Goal: Navigation & Orientation: Find specific page/section

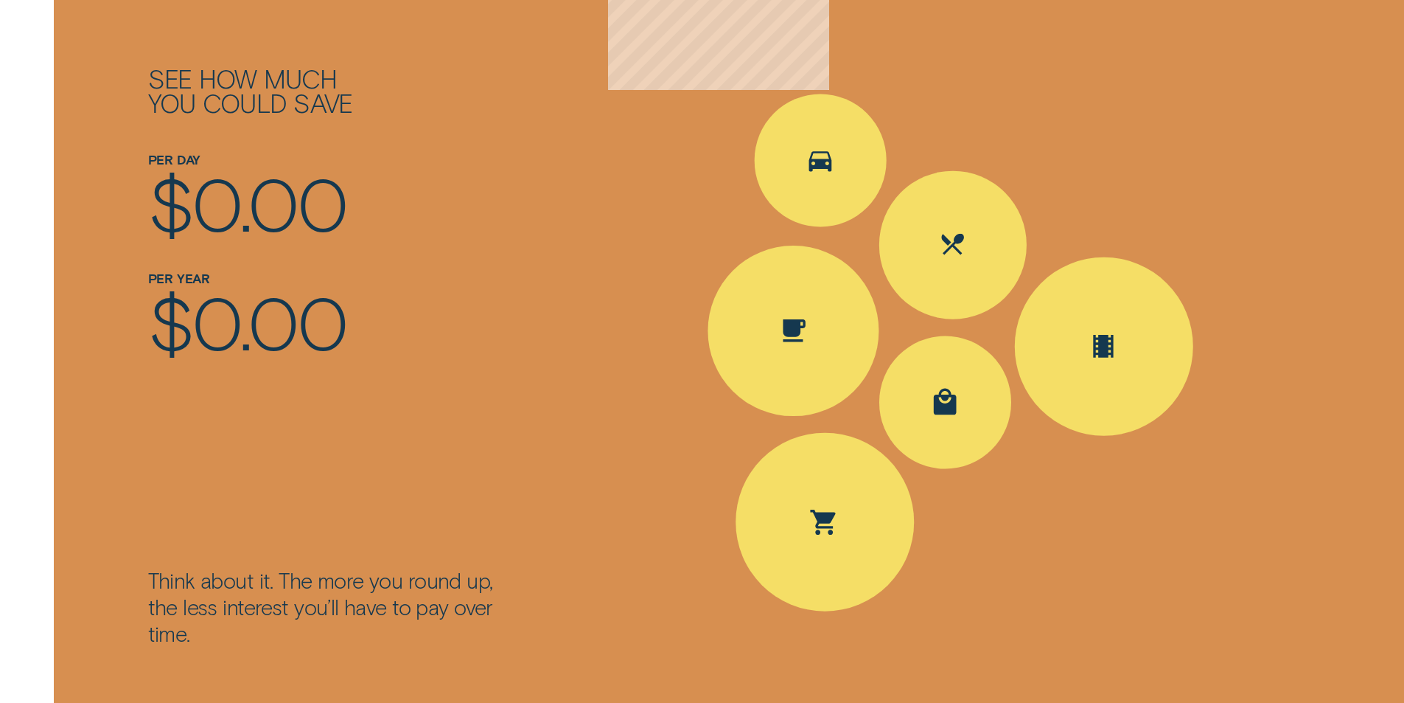
scroll to position [2212, 0]
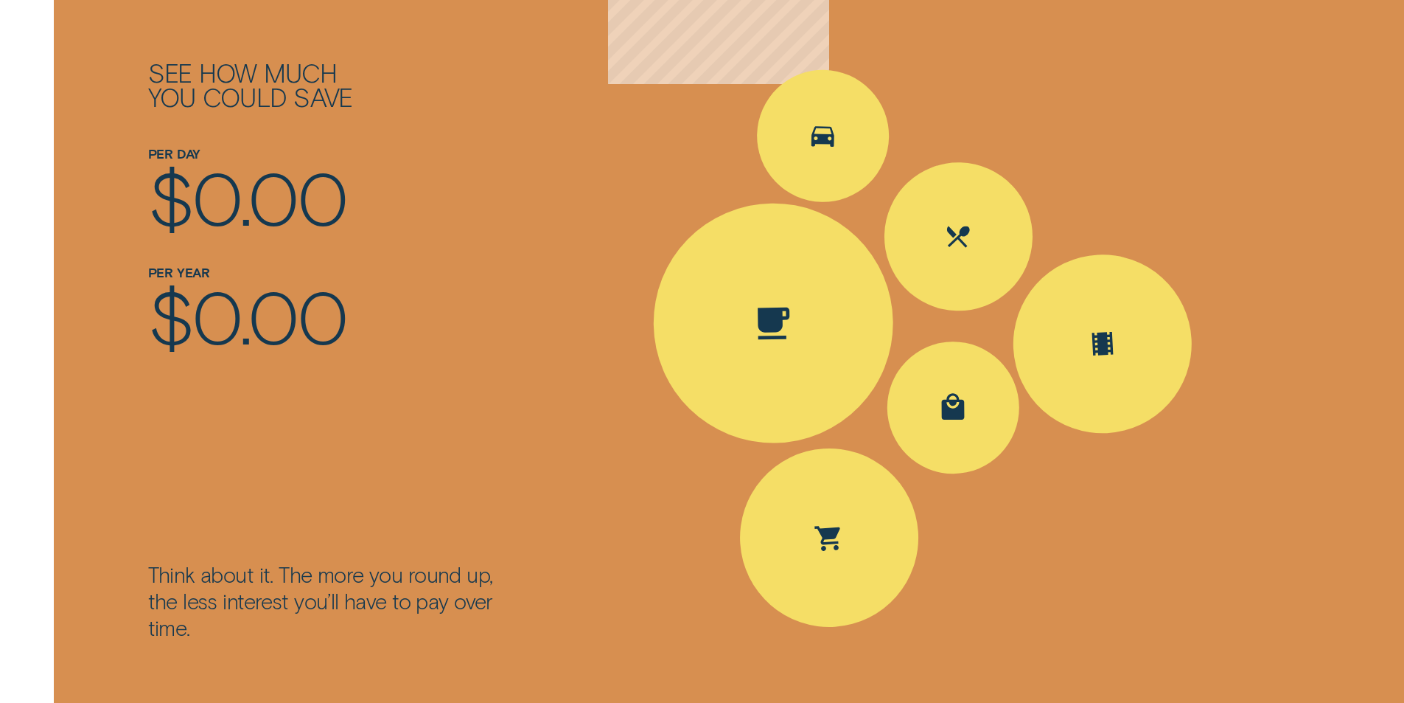
click at [765, 351] on div "Spent Coffee $4.20; The round up $0.80" at bounding box center [773, 322] width 243 height 243
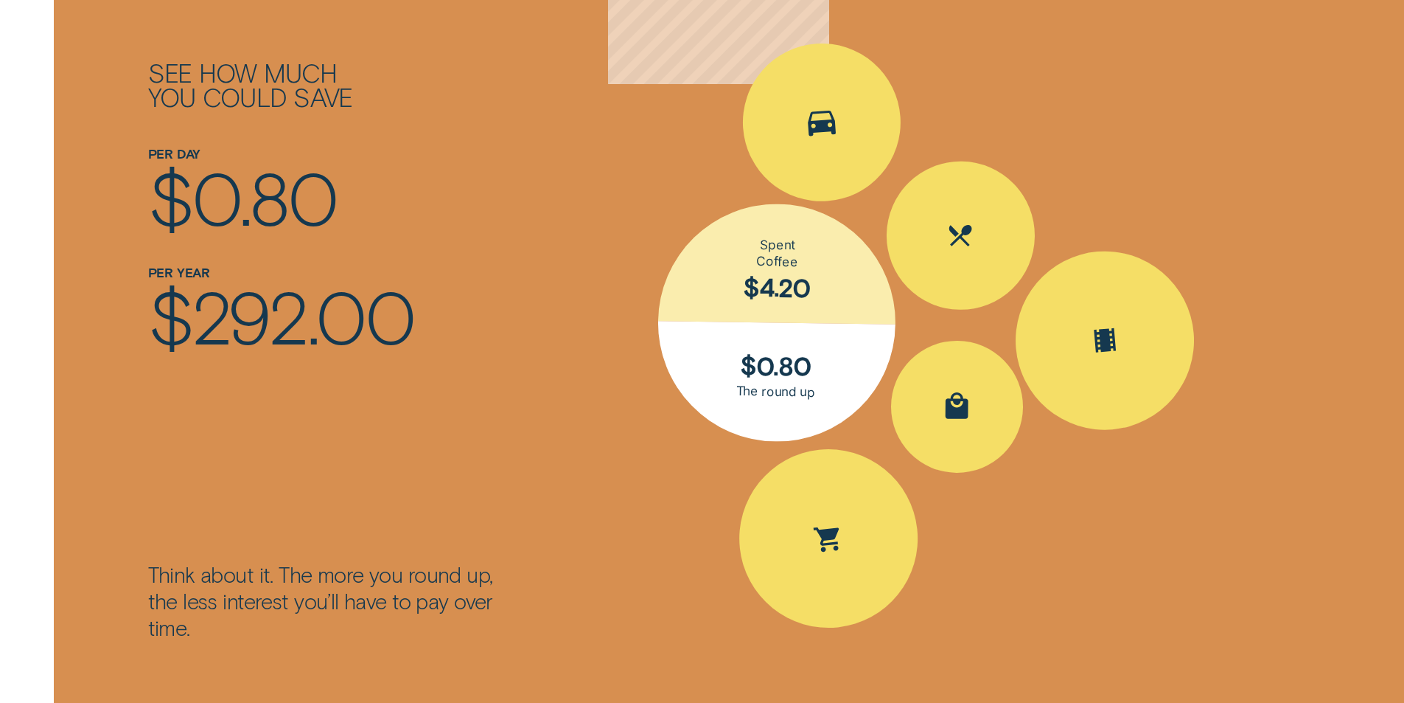
click at [817, 113] on icon "Spent Transport $5.60; The round up $0.40" at bounding box center [822, 124] width 29 height 26
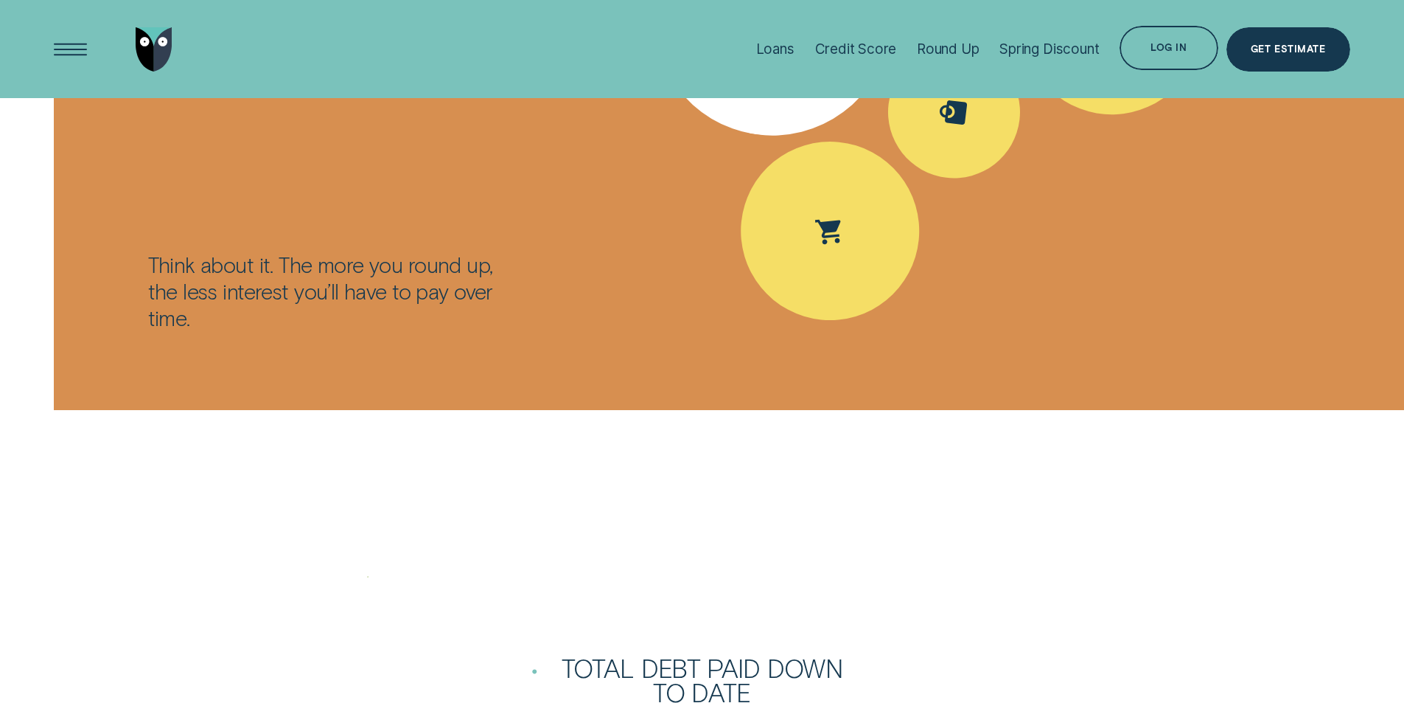
scroll to position [2359, 0]
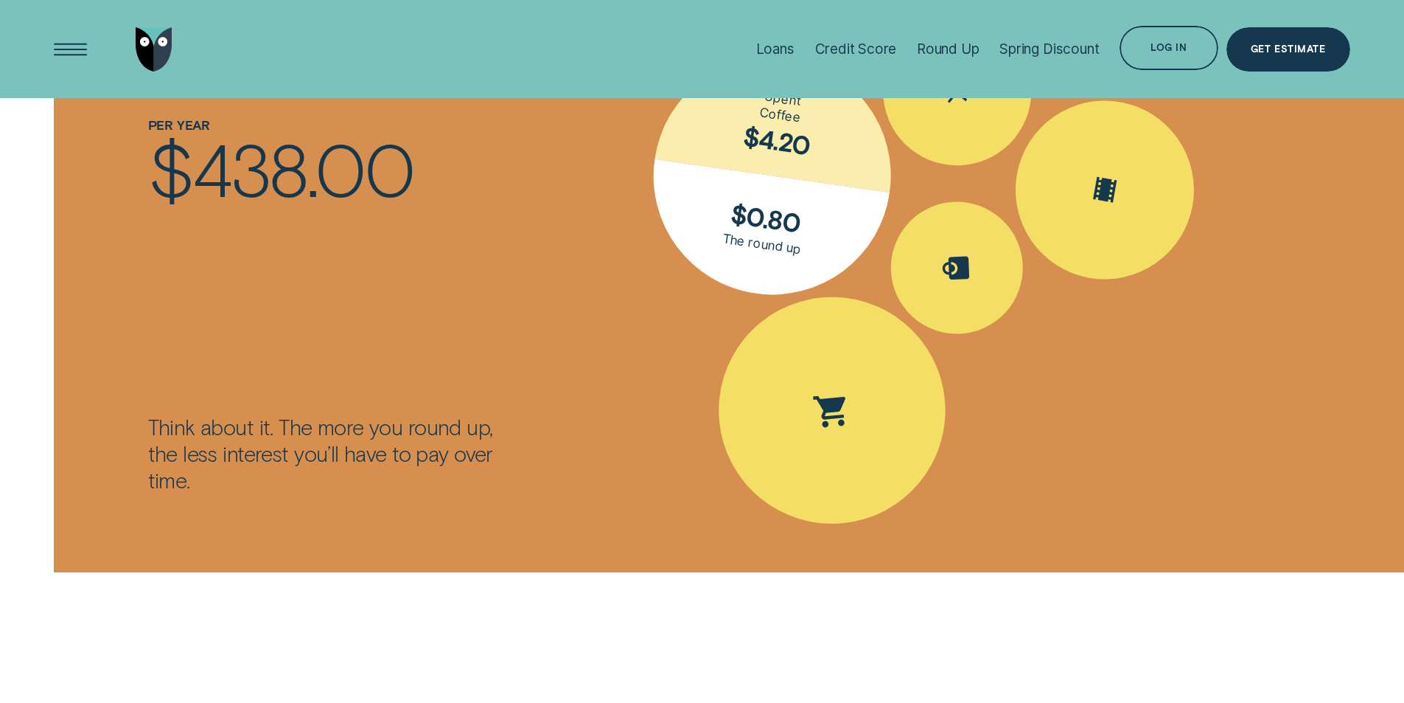
click at [816, 401] on icon "Spent Groceries $15.25; The round up $0.75" at bounding box center [832, 410] width 45 height 43
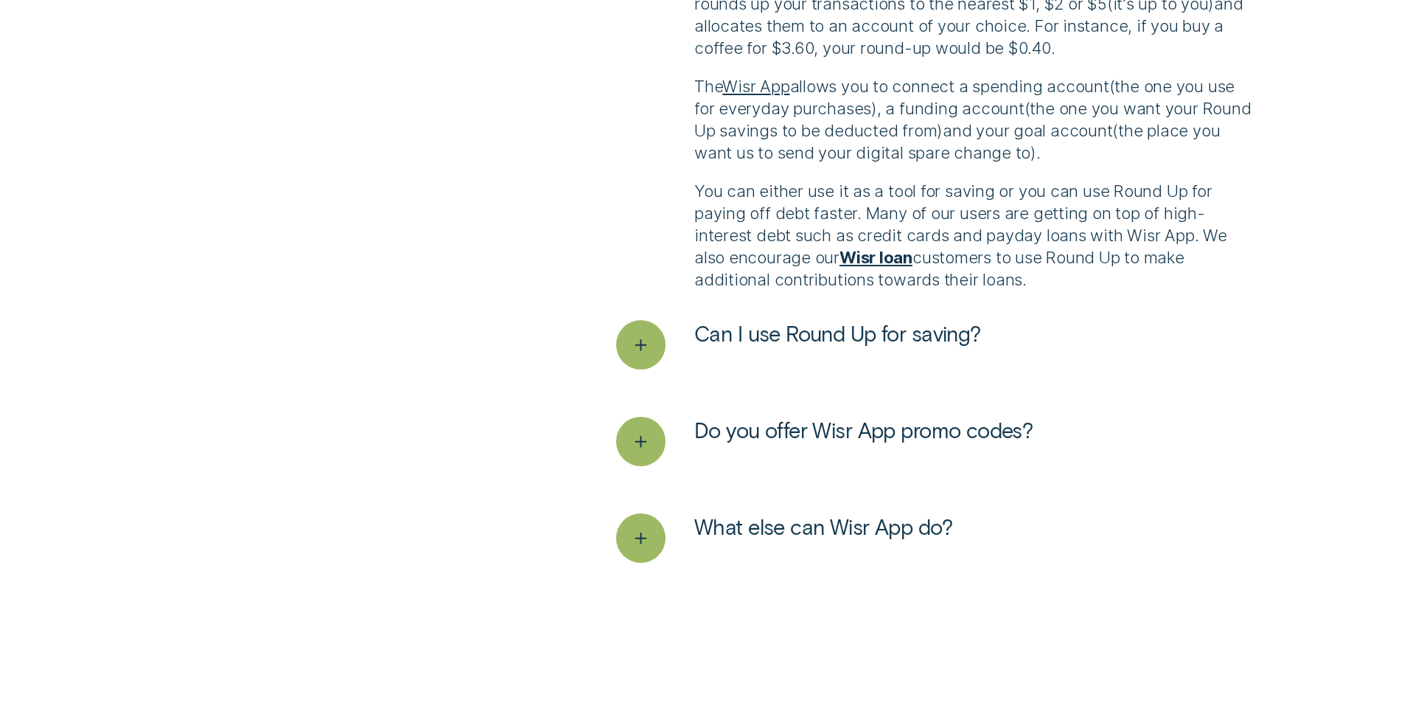
scroll to position [3981, 0]
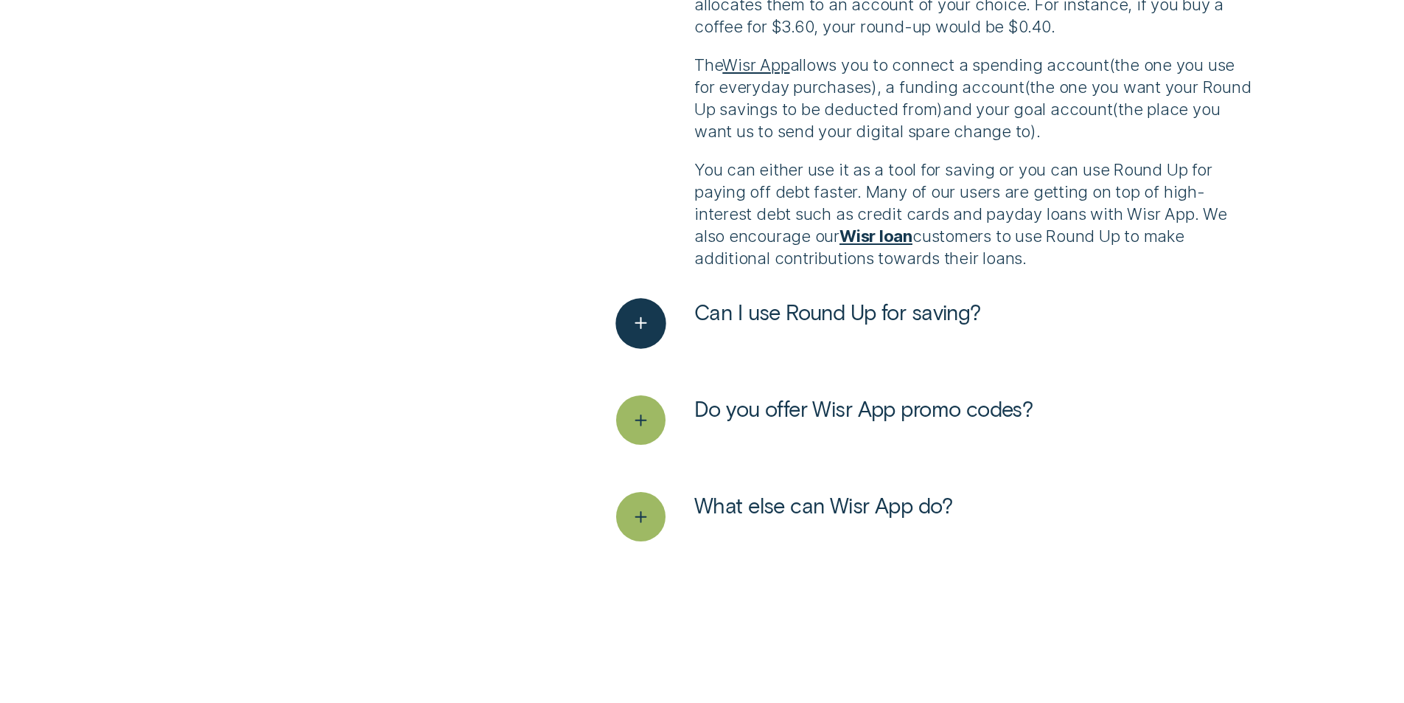
click at [623, 324] on div "See more" at bounding box center [641, 324] width 50 height 50
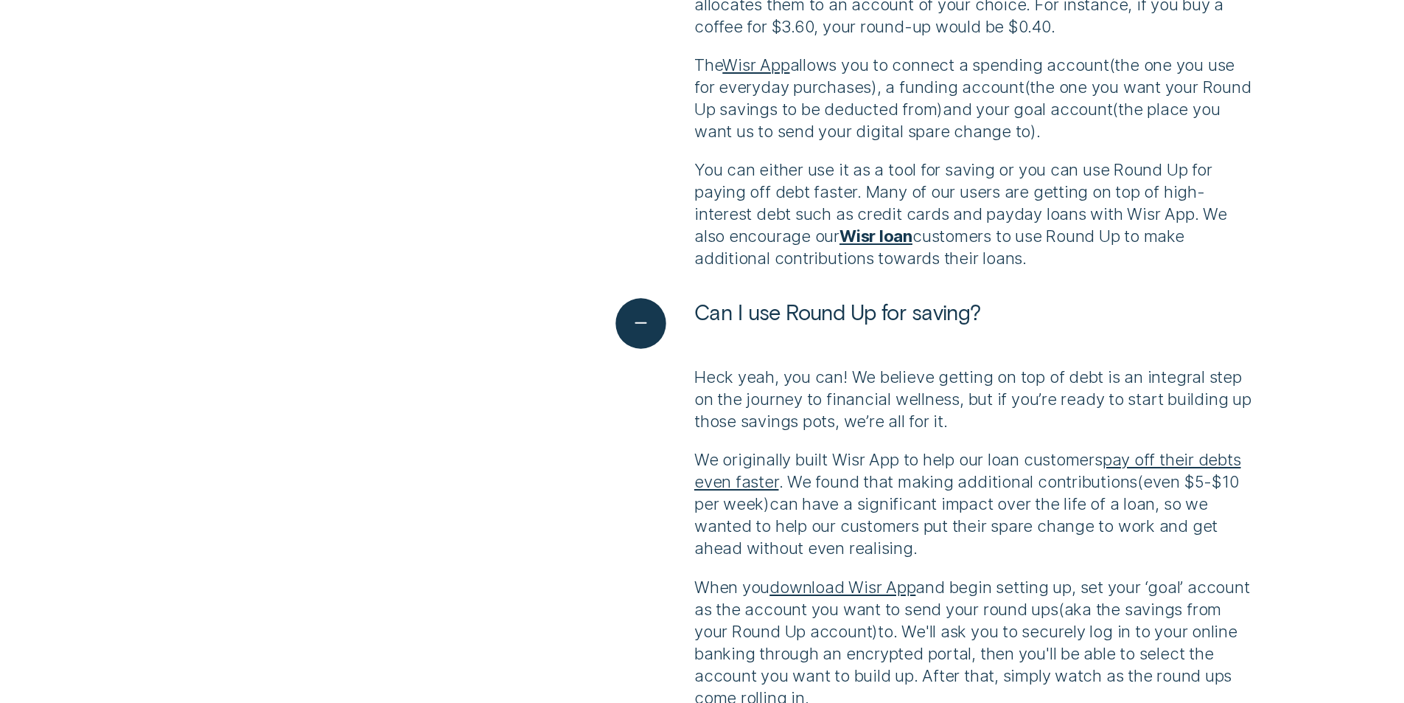
click at [630, 324] on icon "See less" at bounding box center [641, 323] width 25 height 23
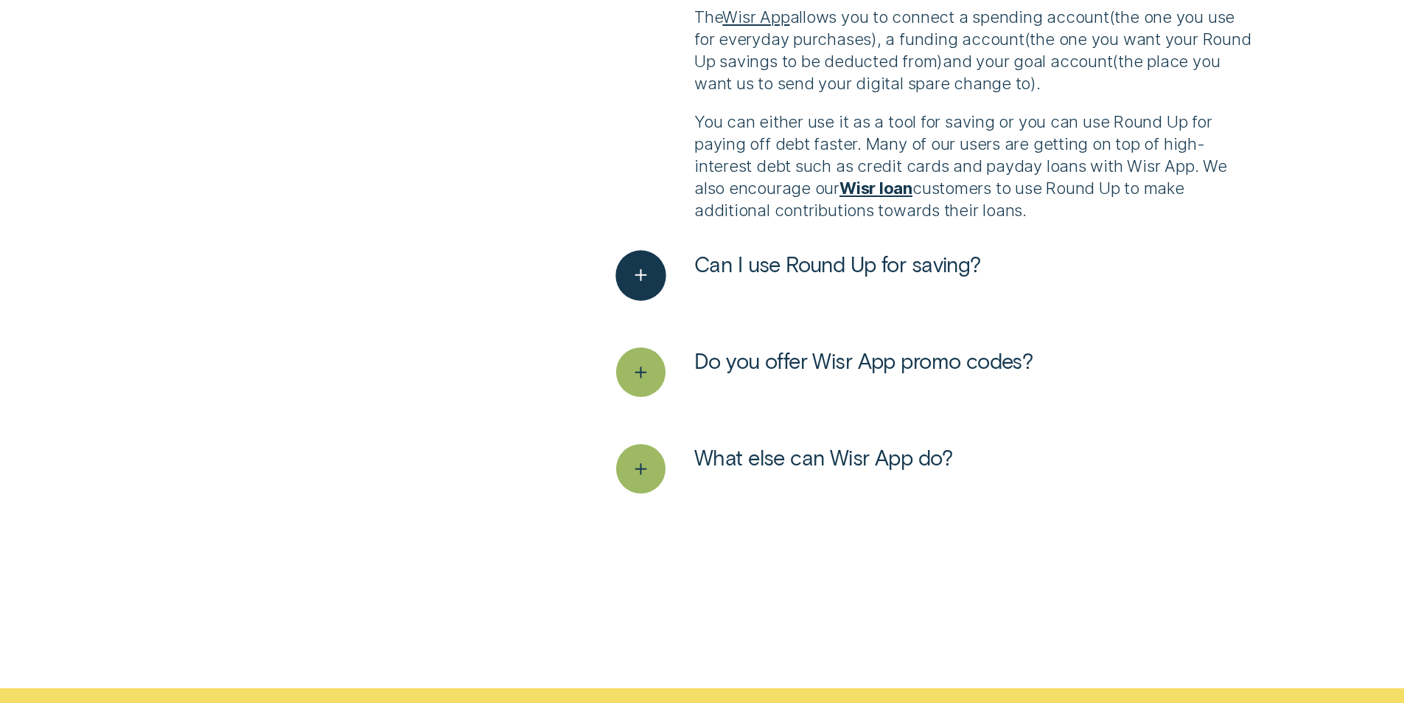
scroll to position [4055, 0]
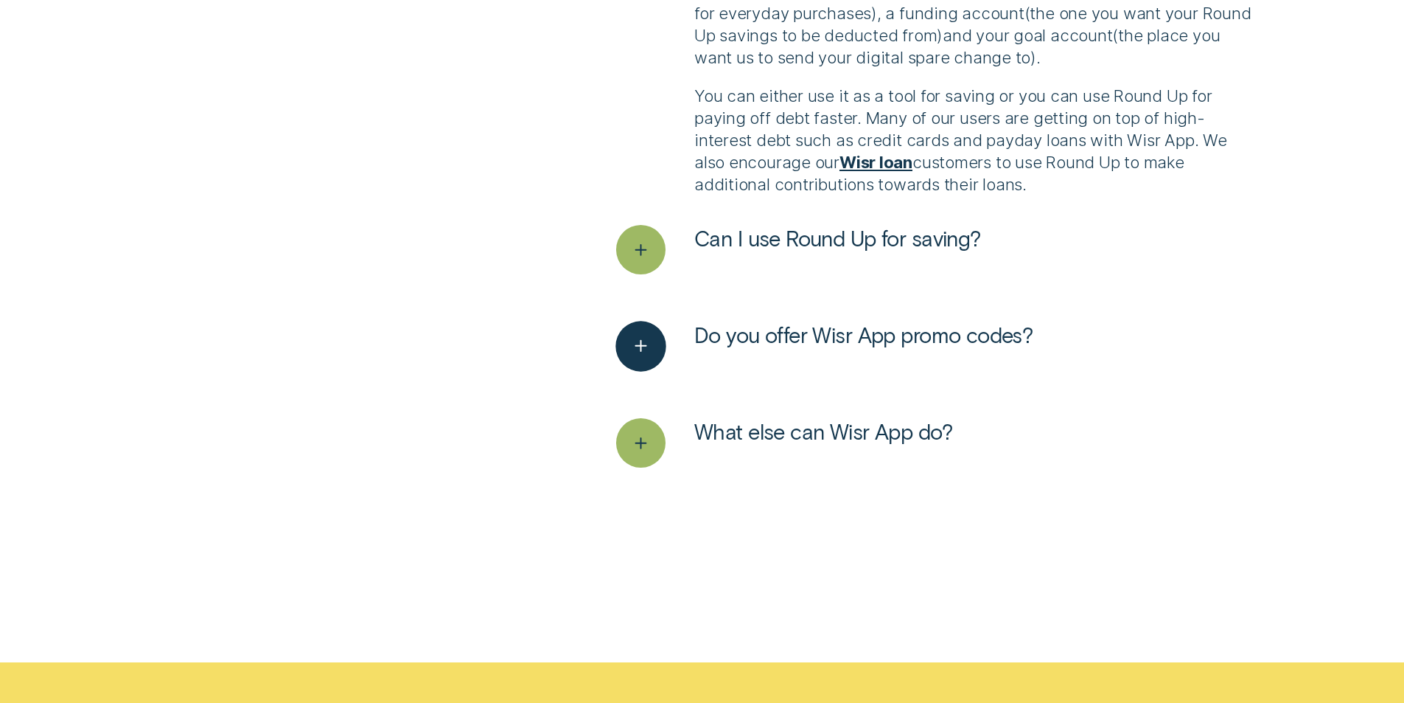
click at [638, 356] on icon "See more" at bounding box center [641, 346] width 25 height 23
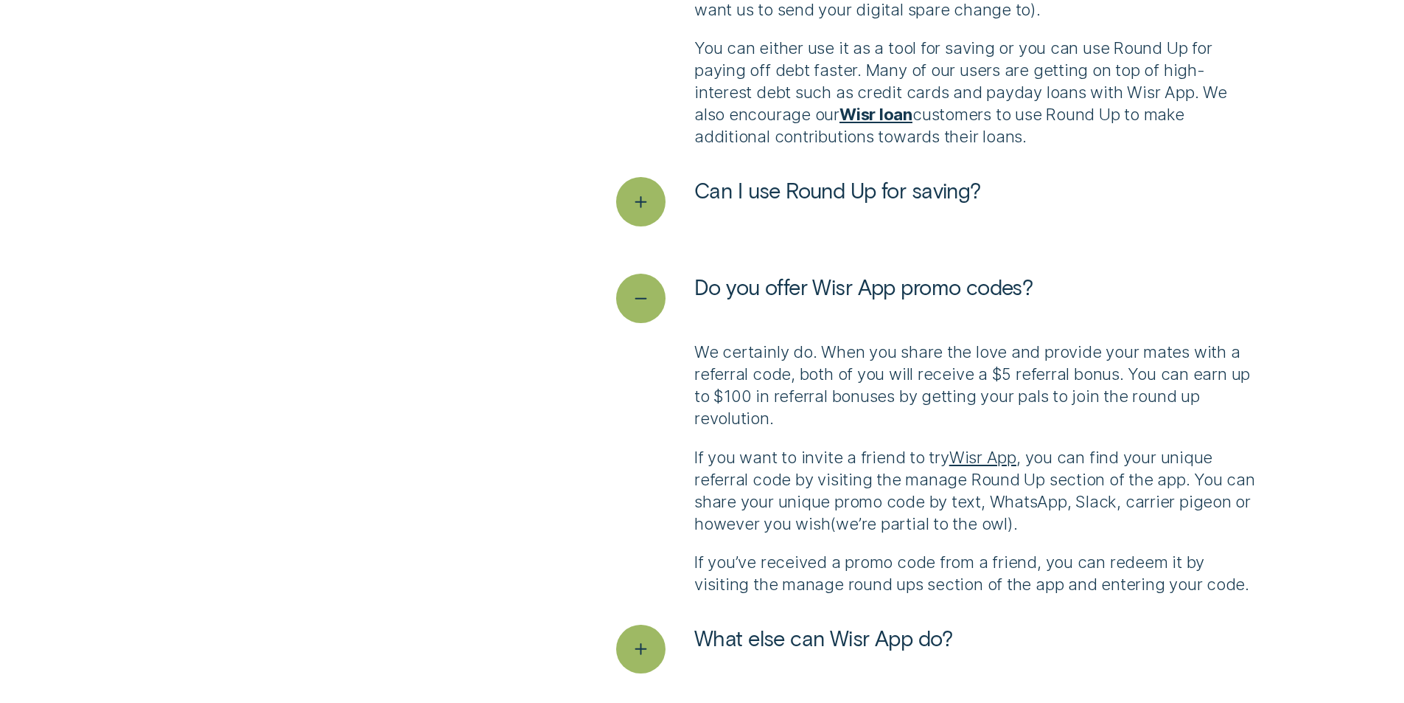
scroll to position [4129, 0]
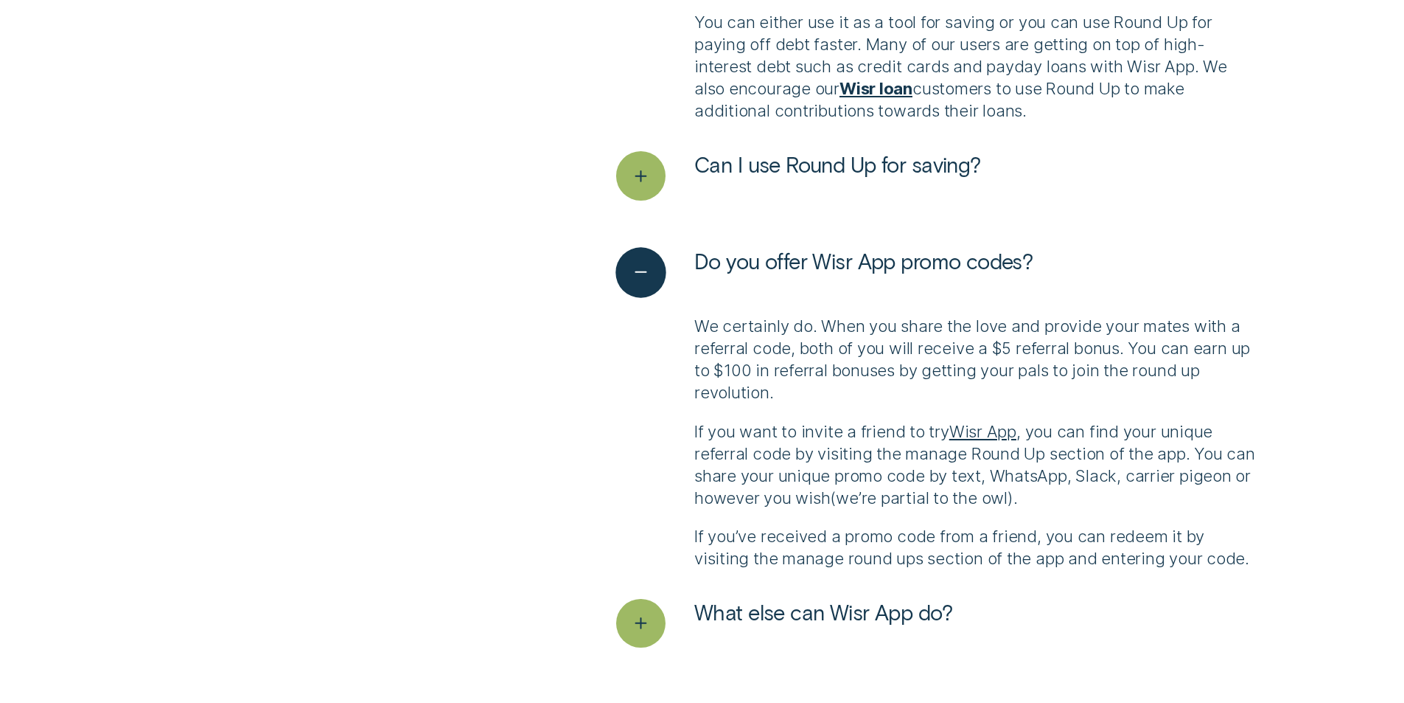
click at [635, 286] on div "See less" at bounding box center [641, 273] width 50 height 50
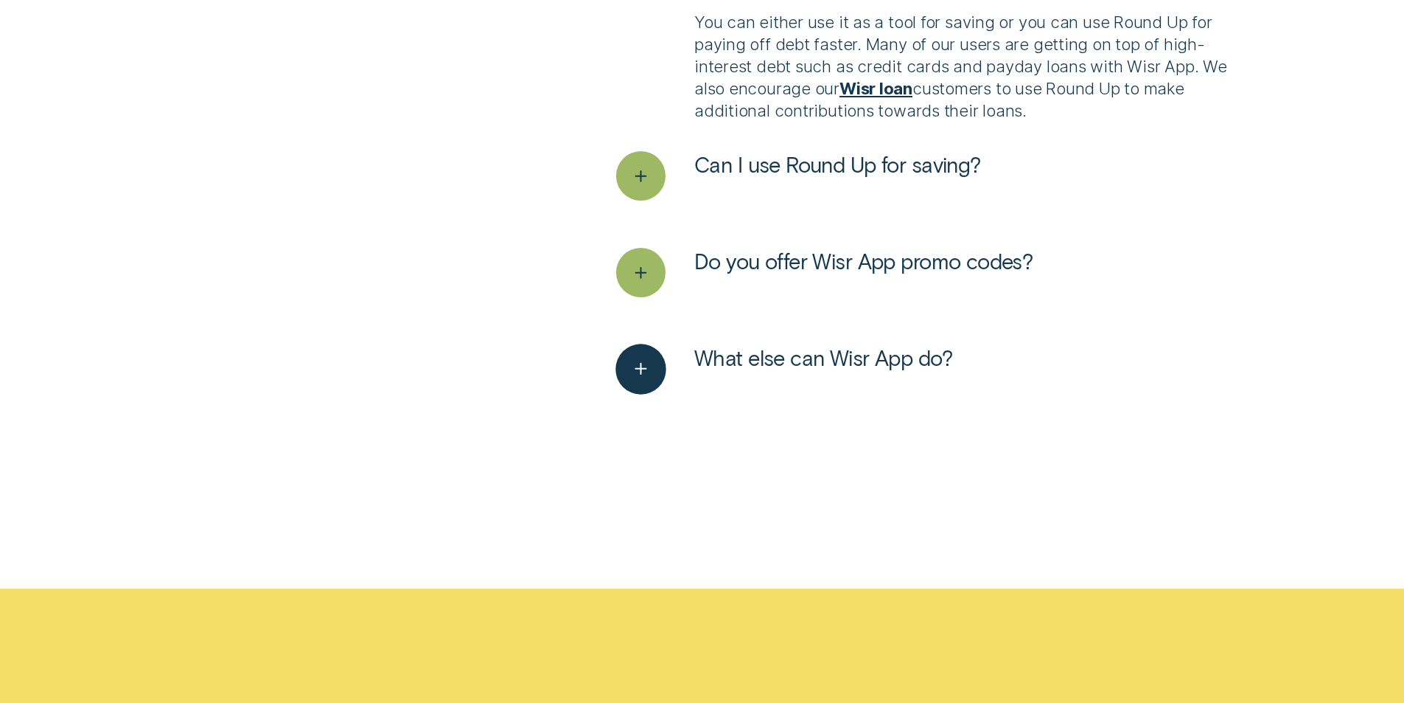
click at [622, 355] on div "See more" at bounding box center [641, 369] width 50 height 50
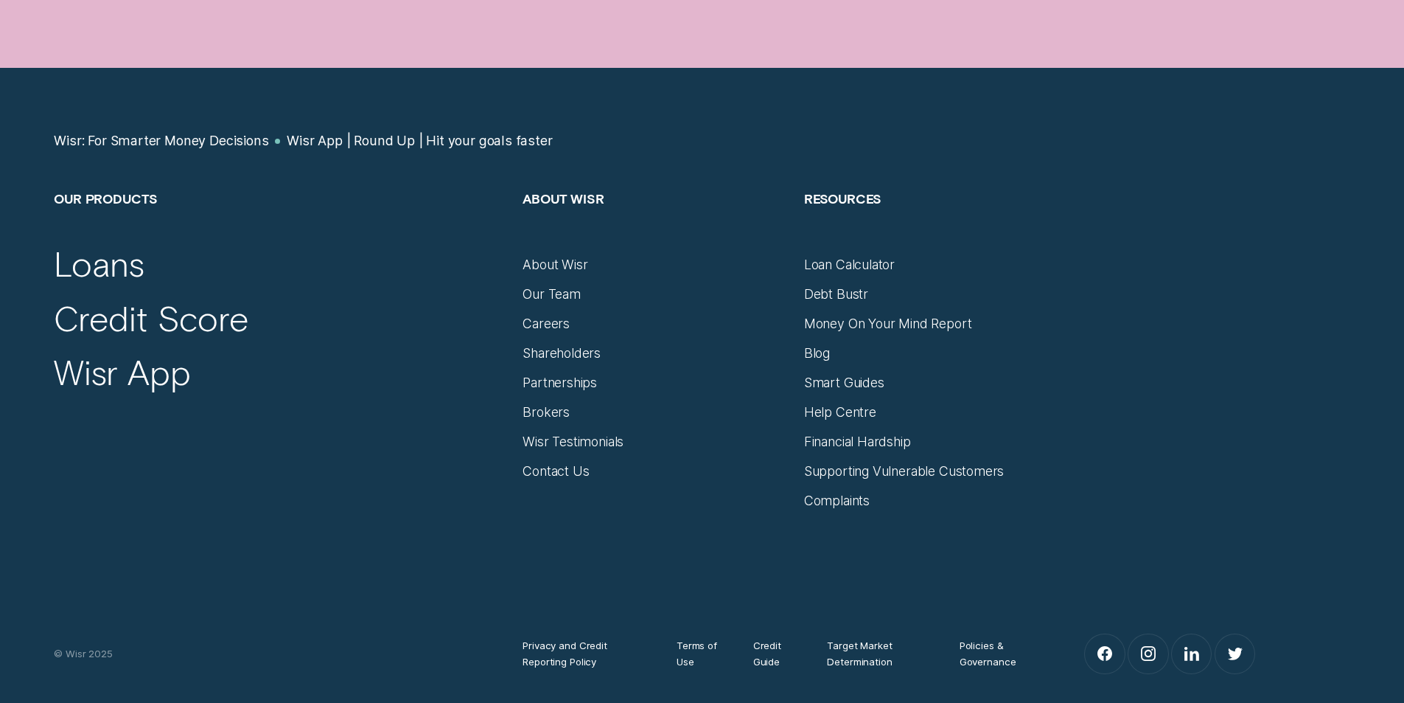
scroll to position [6737, 0]
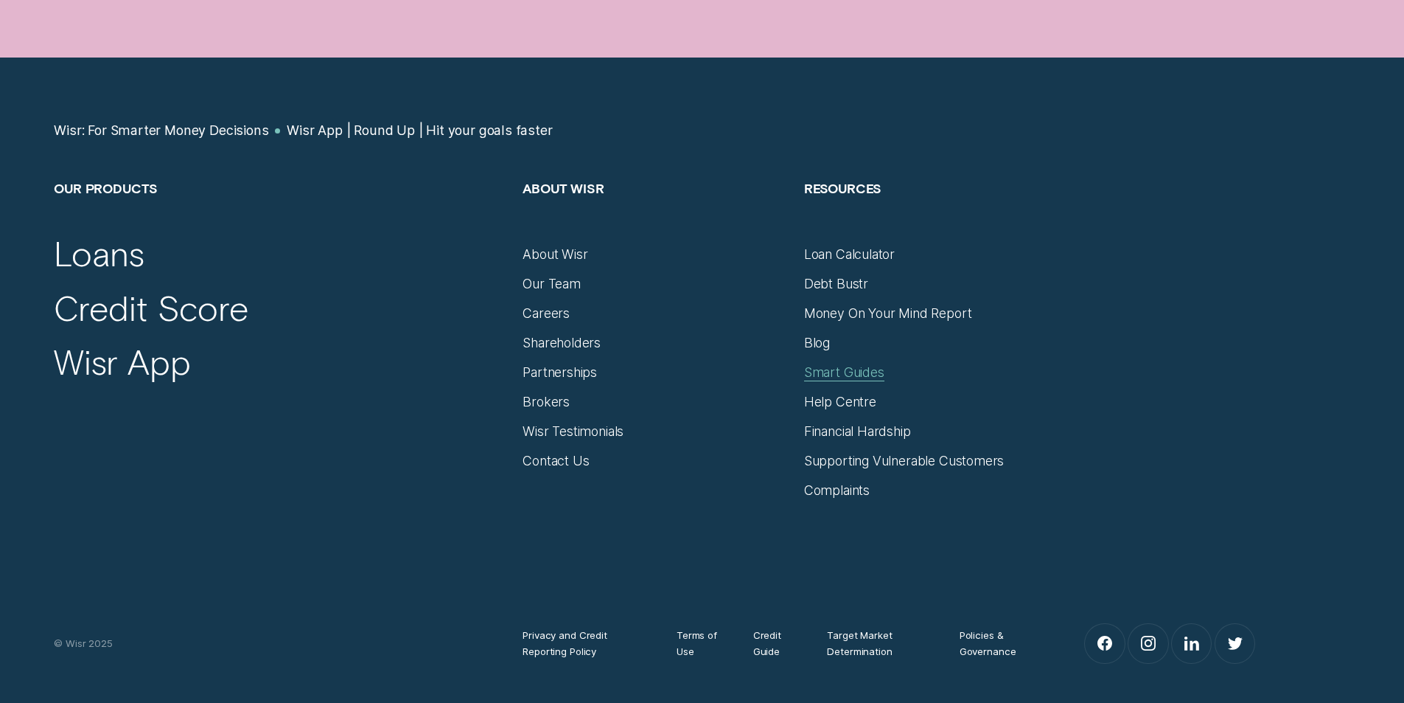
click at [840, 370] on div "Smart Guides" at bounding box center [844, 372] width 80 height 16
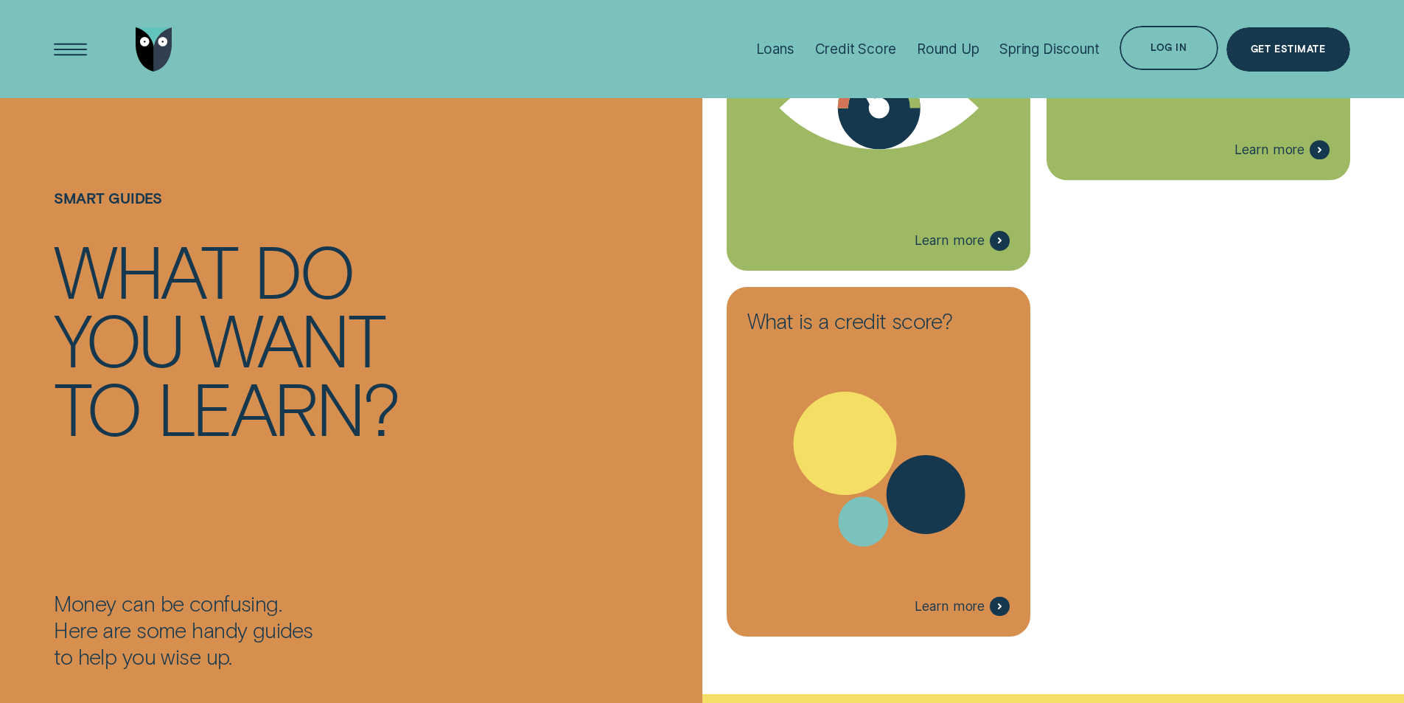
scroll to position [3097, 0]
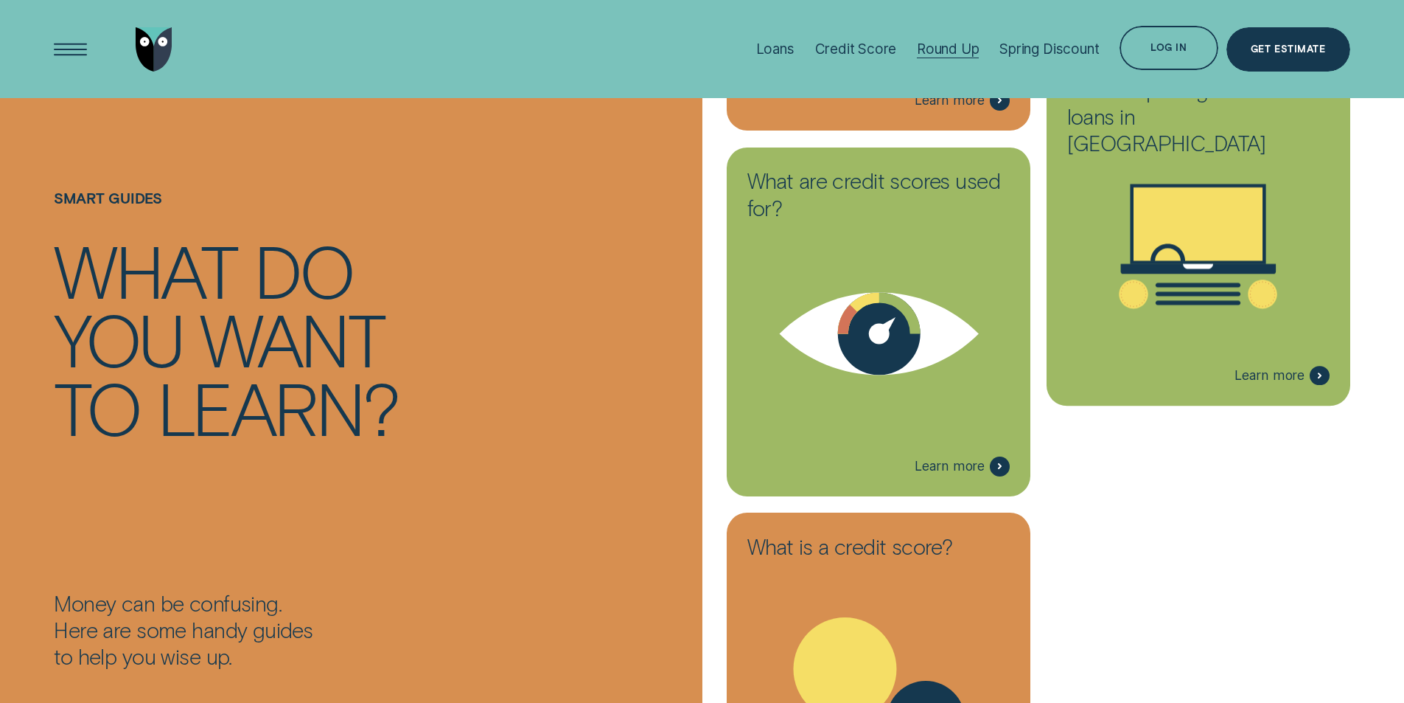
click at [939, 39] on div "Round Up" at bounding box center [948, 49] width 63 height 98
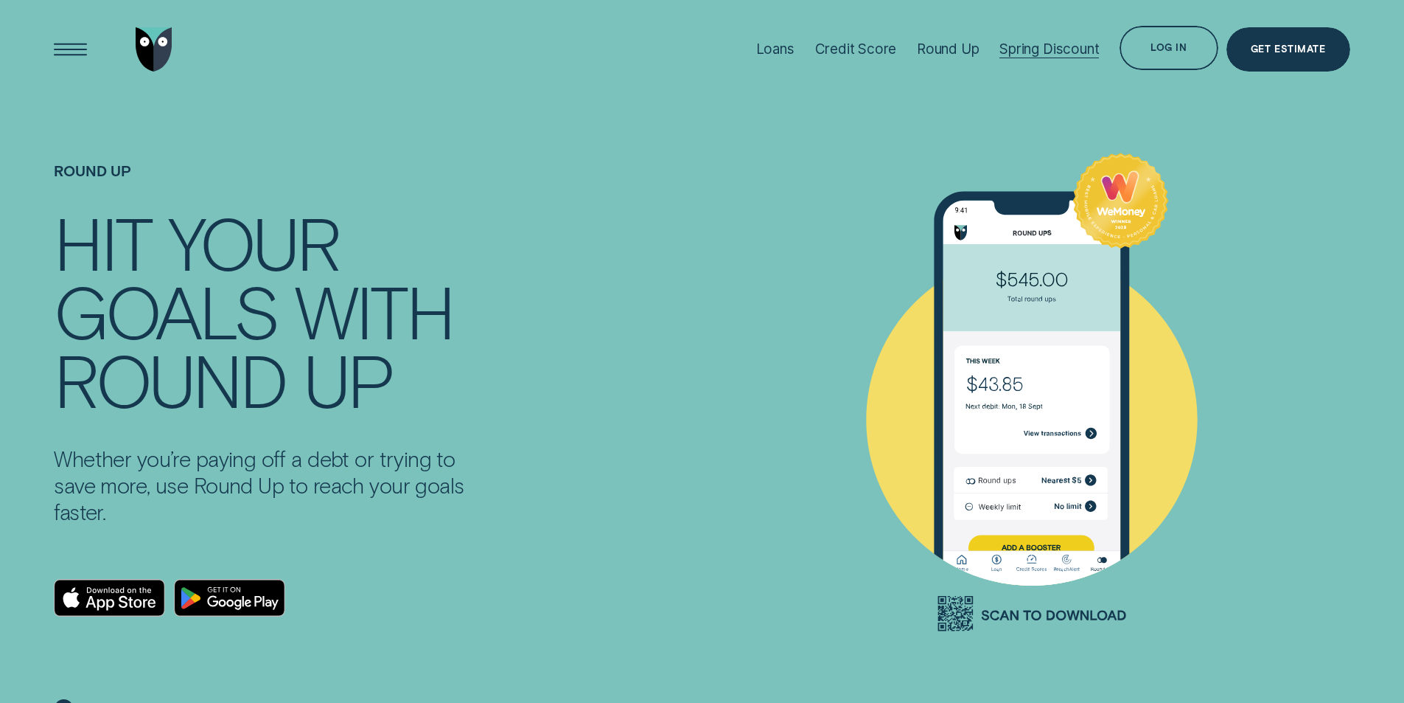
click at [1030, 41] on div "Spring Discount" at bounding box center [1050, 49] width 100 height 17
click at [1174, 43] on div "Log in" at bounding box center [1169, 47] width 36 height 9
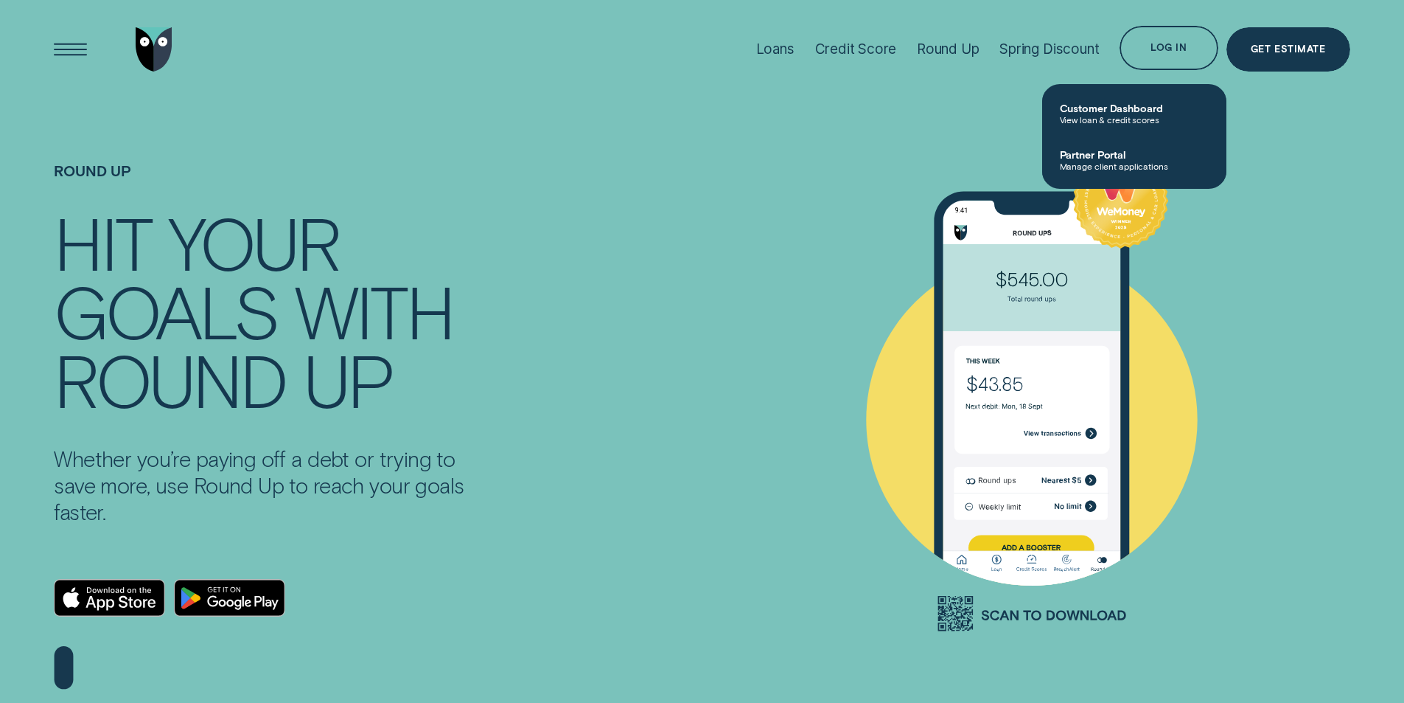
click at [567, 501] on div "Round Up HIT YOUR GOALS WITH ROUND UP Whether you’re paying off a debt or tryin…" at bounding box center [327, 417] width 563 height 639
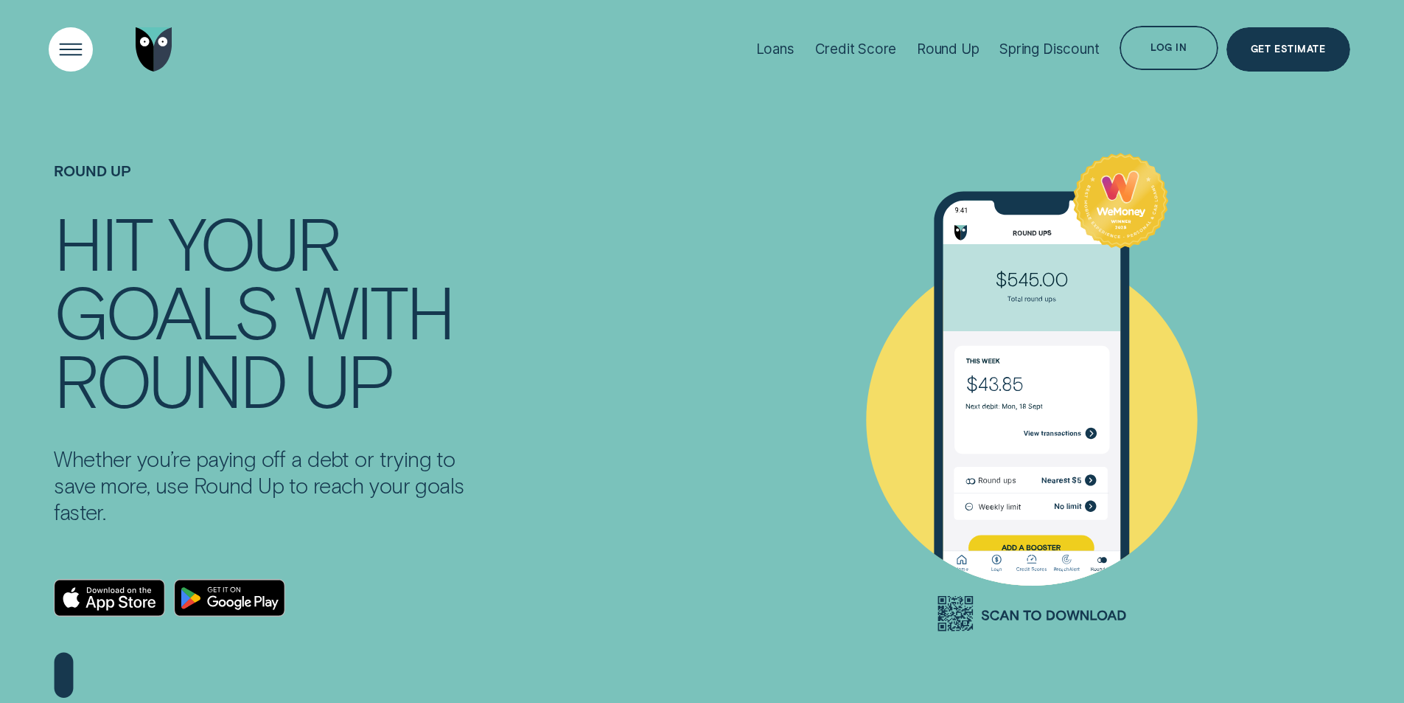
click at [87, 46] on div "Open Menu" at bounding box center [70, 49] width 63 height 63
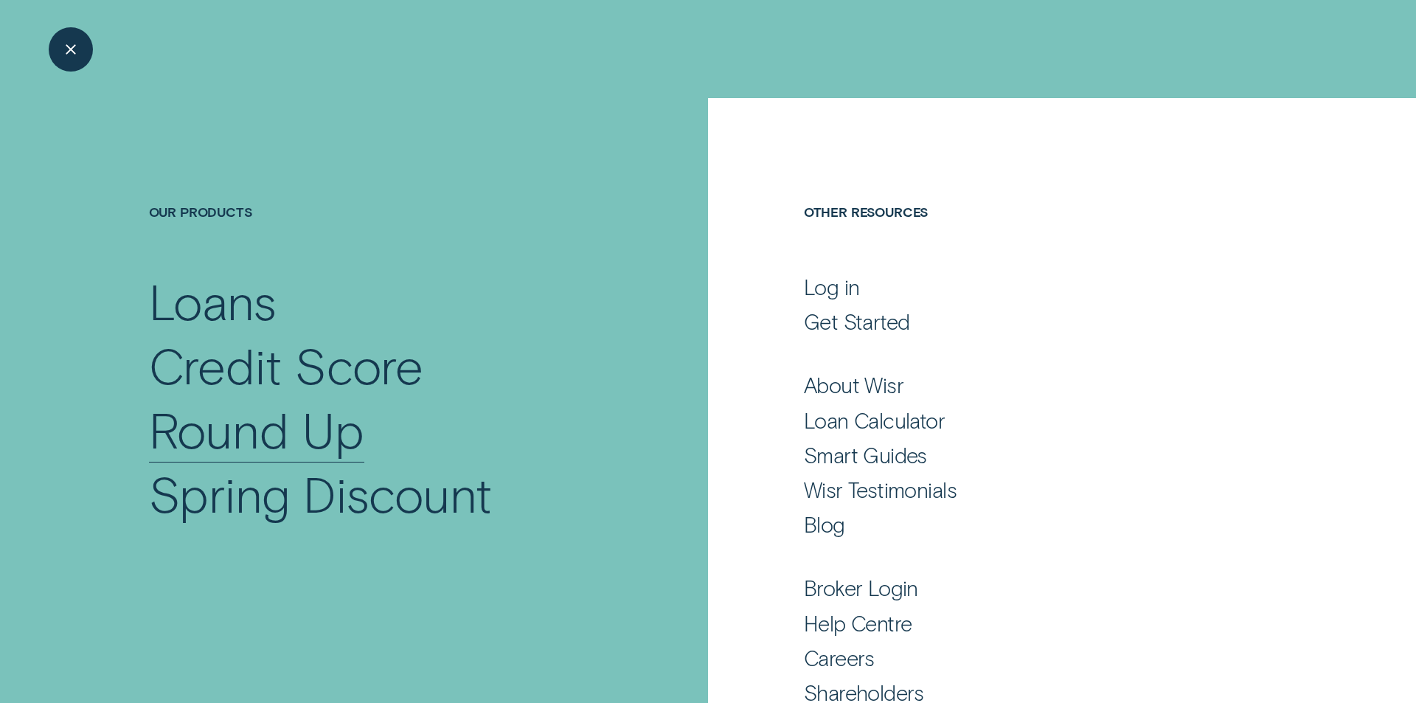
click at [257, 414] on div "Round Up" at bounding box center [256, 429] width 215 height 64
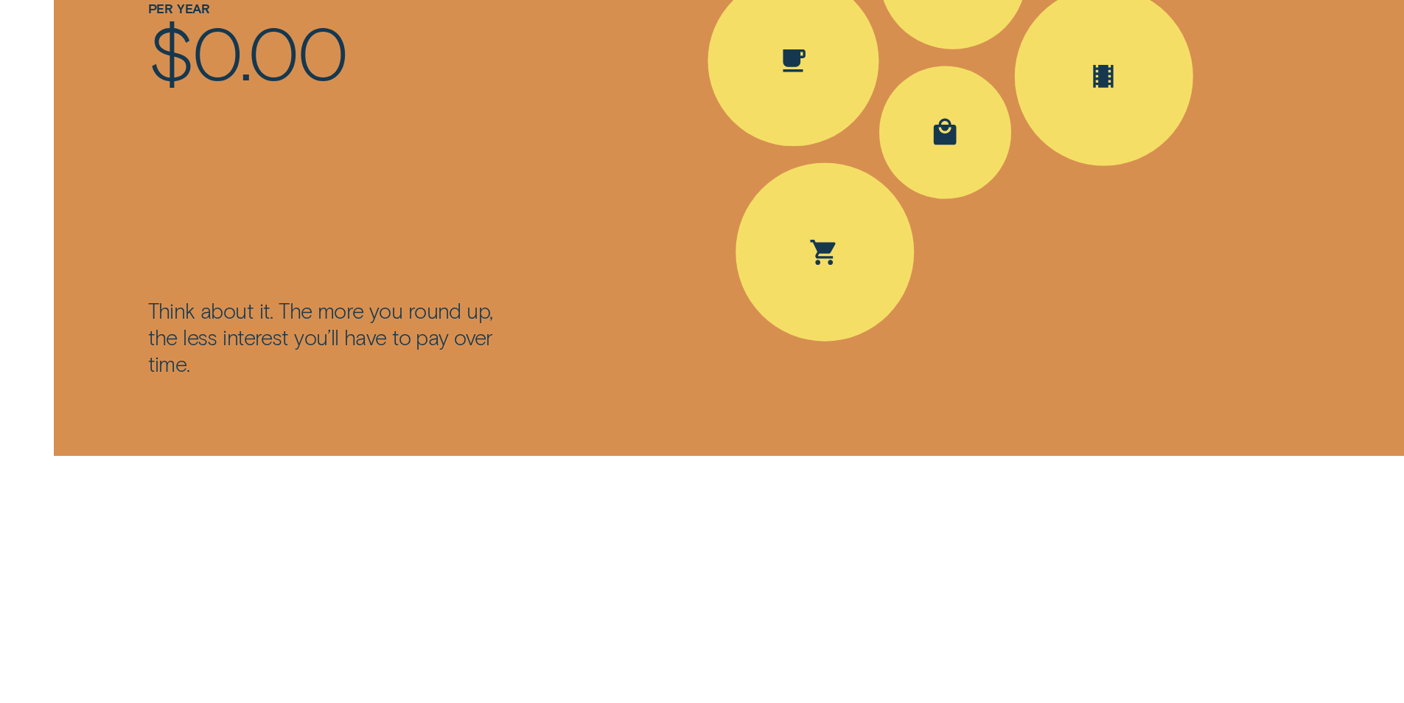
scroll to position [2507, 0]
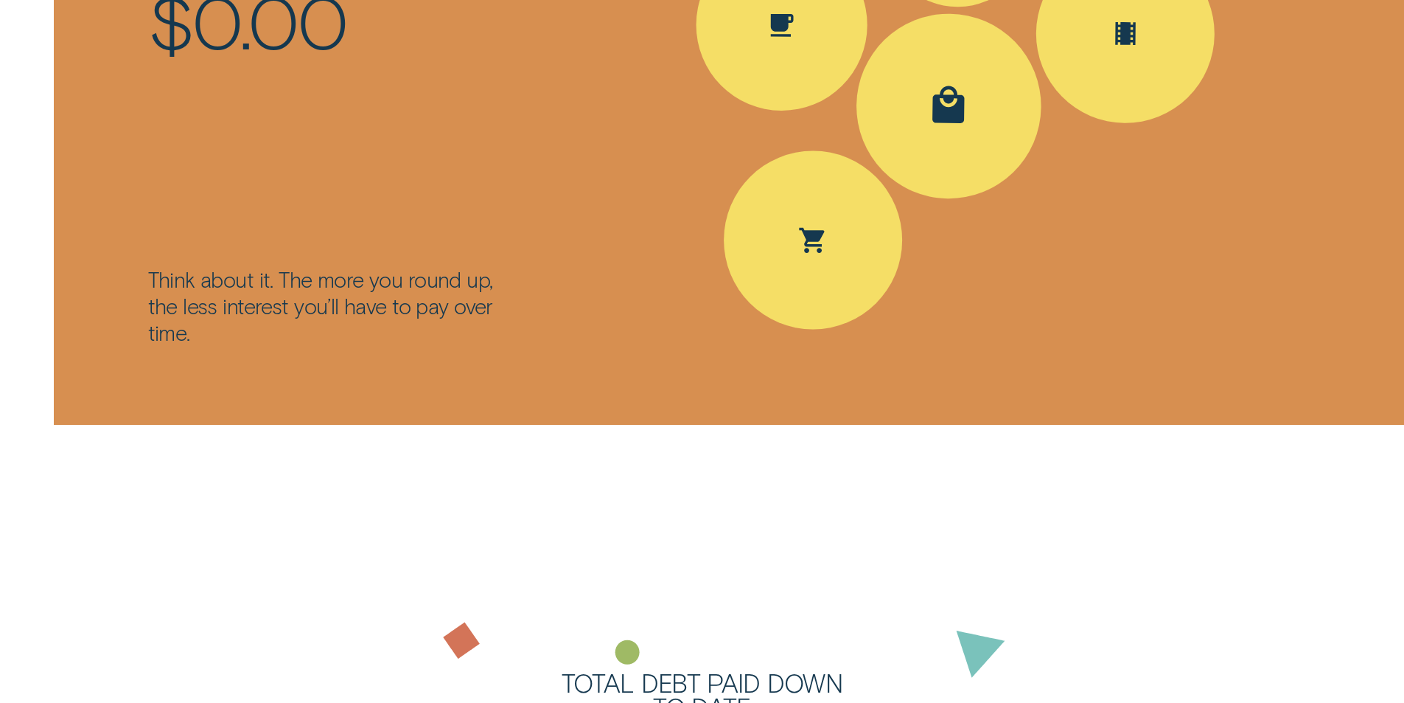
click at [1002, 146] on div "Spent Shopping $30.50; The round up $0.50" at bounding box center [949, 106] width 188 height 188
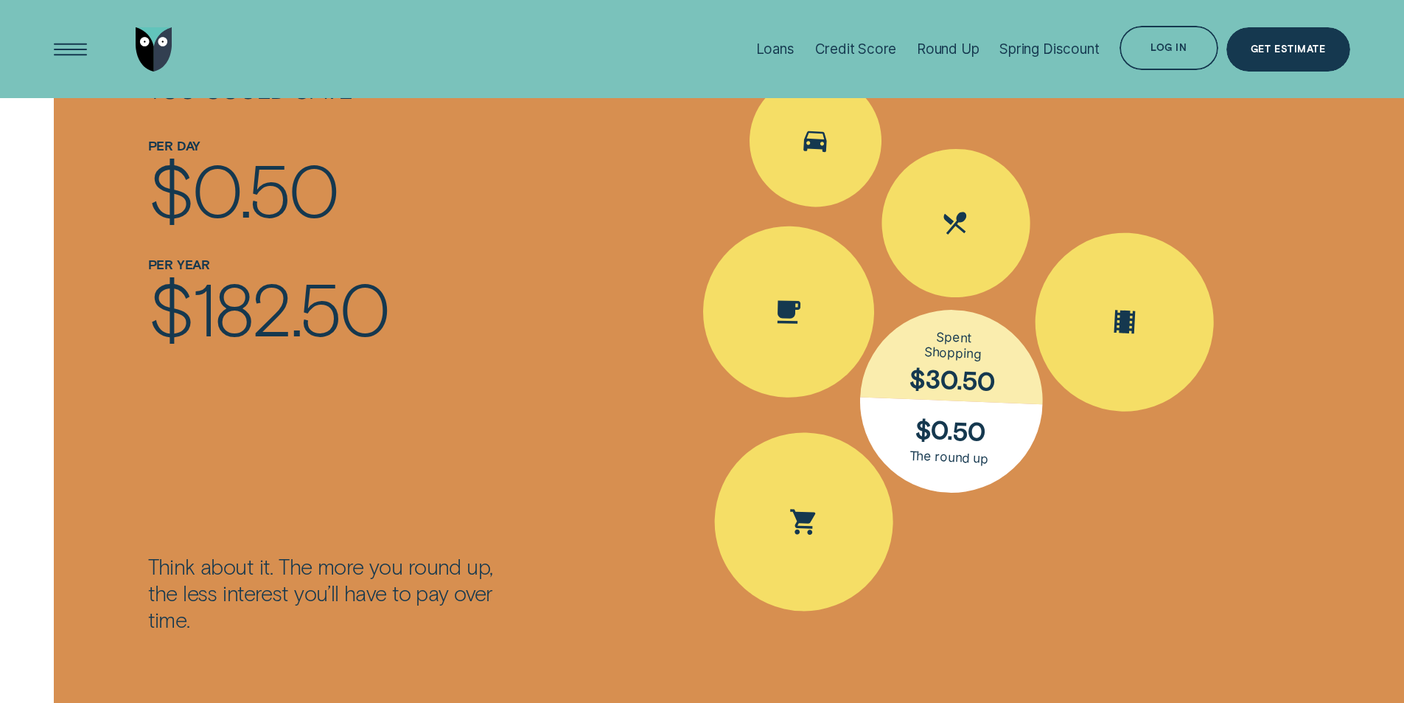
scroll to position [2212, 0]
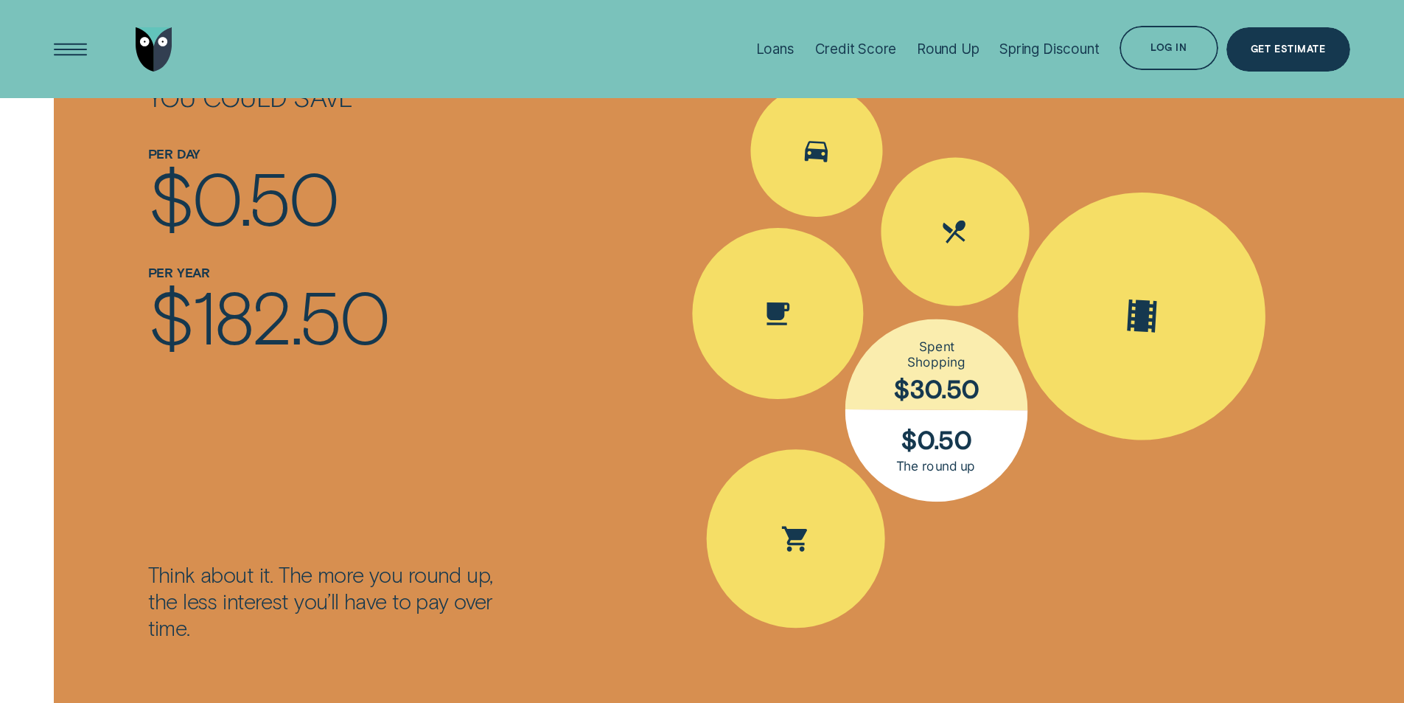
click at [1205, 328] on div "Spent Entertainment $16.30; The round up $0.70" at bounding box center [1143, 316] width 262 height 262
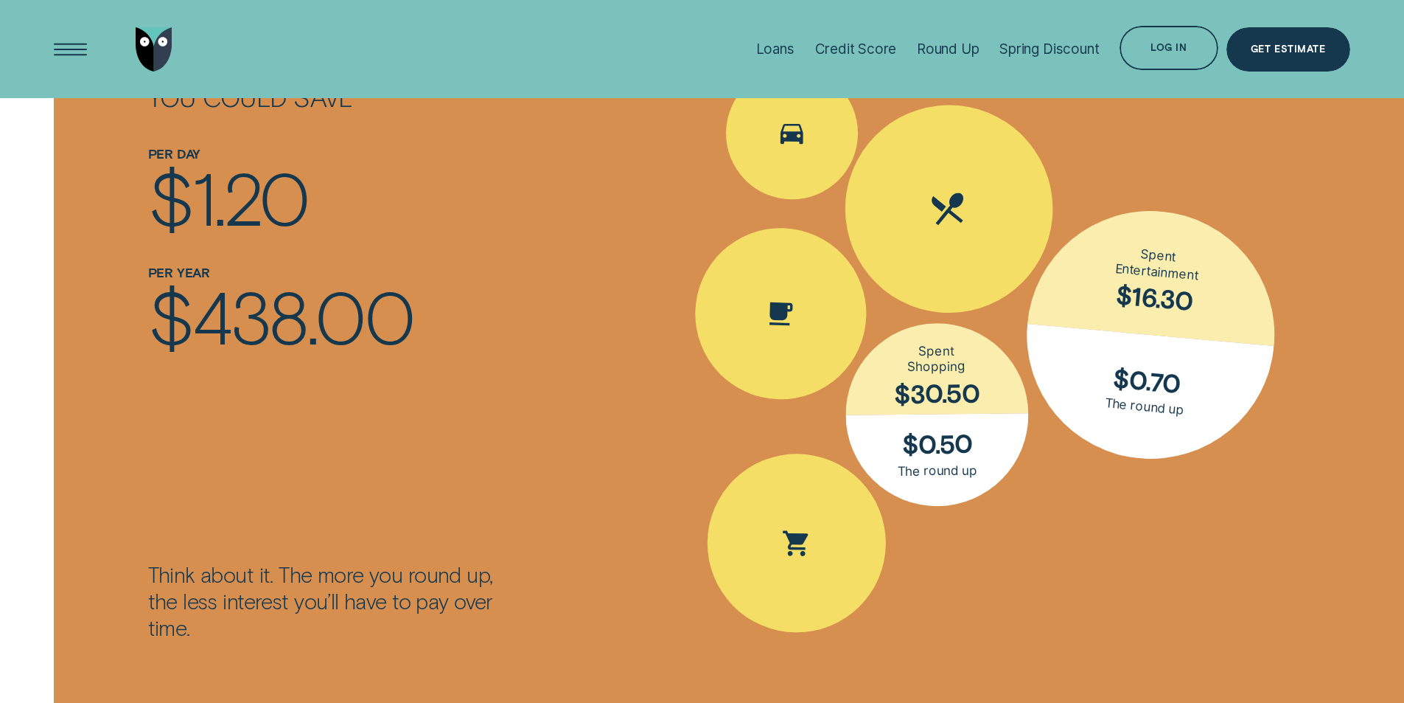
click at [991, 262] on div "Spent Eating out $25.10; The round up $0.90" at bounding box center [949, 208] width 227 height 227
